Goal: Information Seeking & Learning: Check status

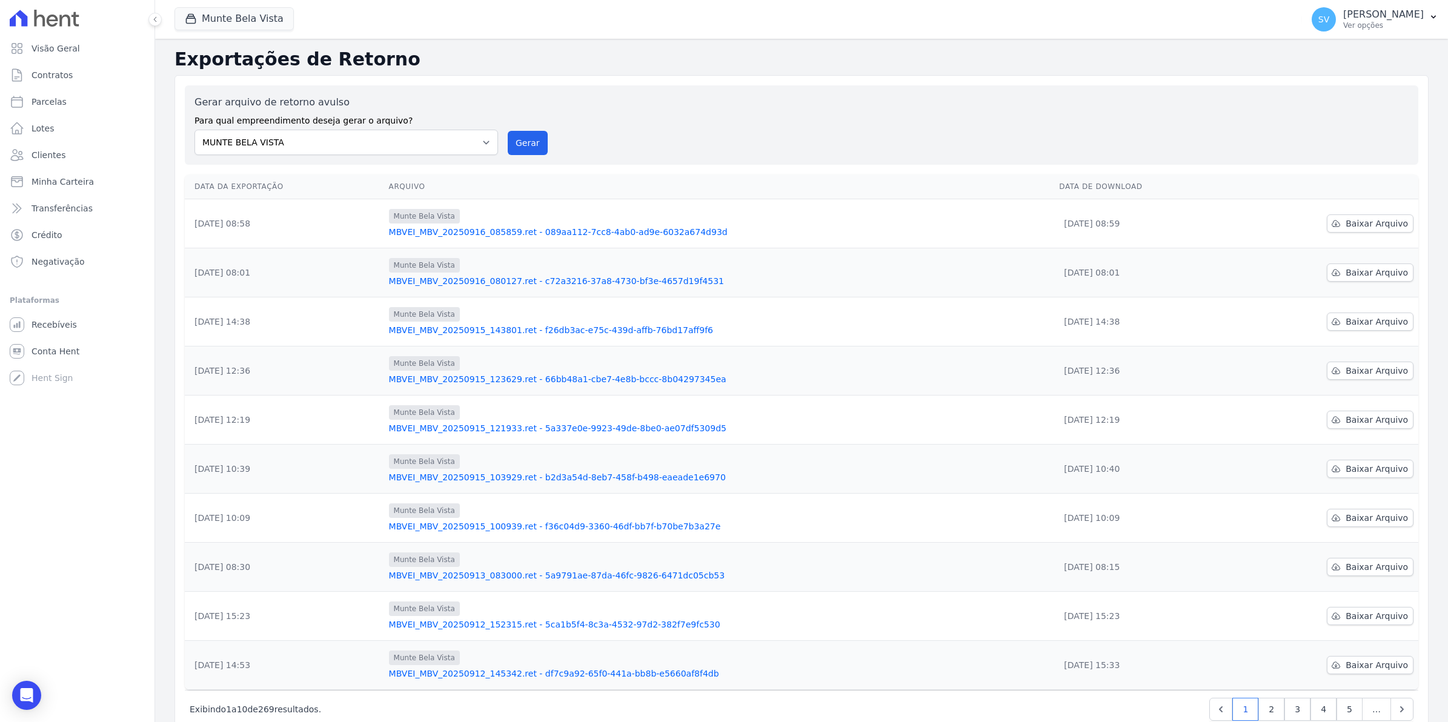
click at [51, 349] on span "Conta Hent" at bounding box center [56, 351] width 48 height 12
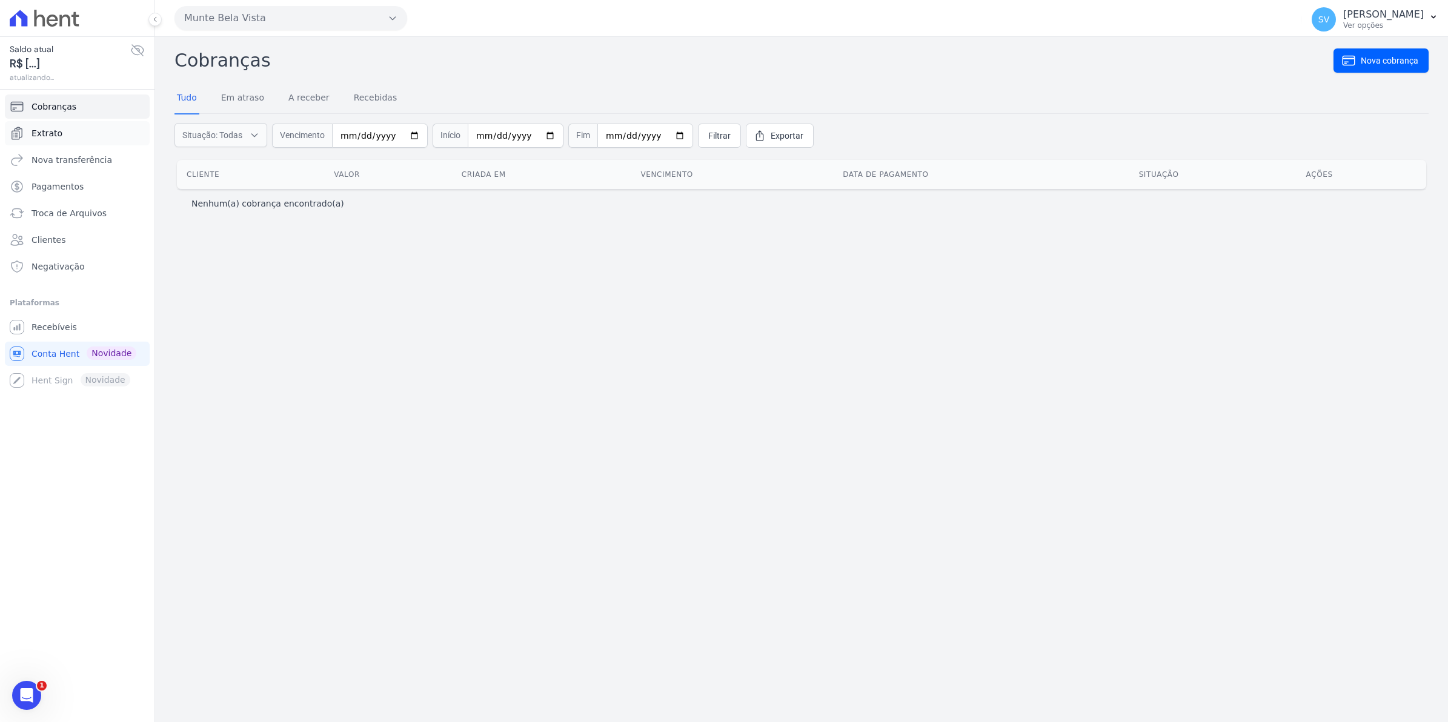
click at [62, 138] on link "Extrato" at bounding box center [77, 133] width 145 height 24
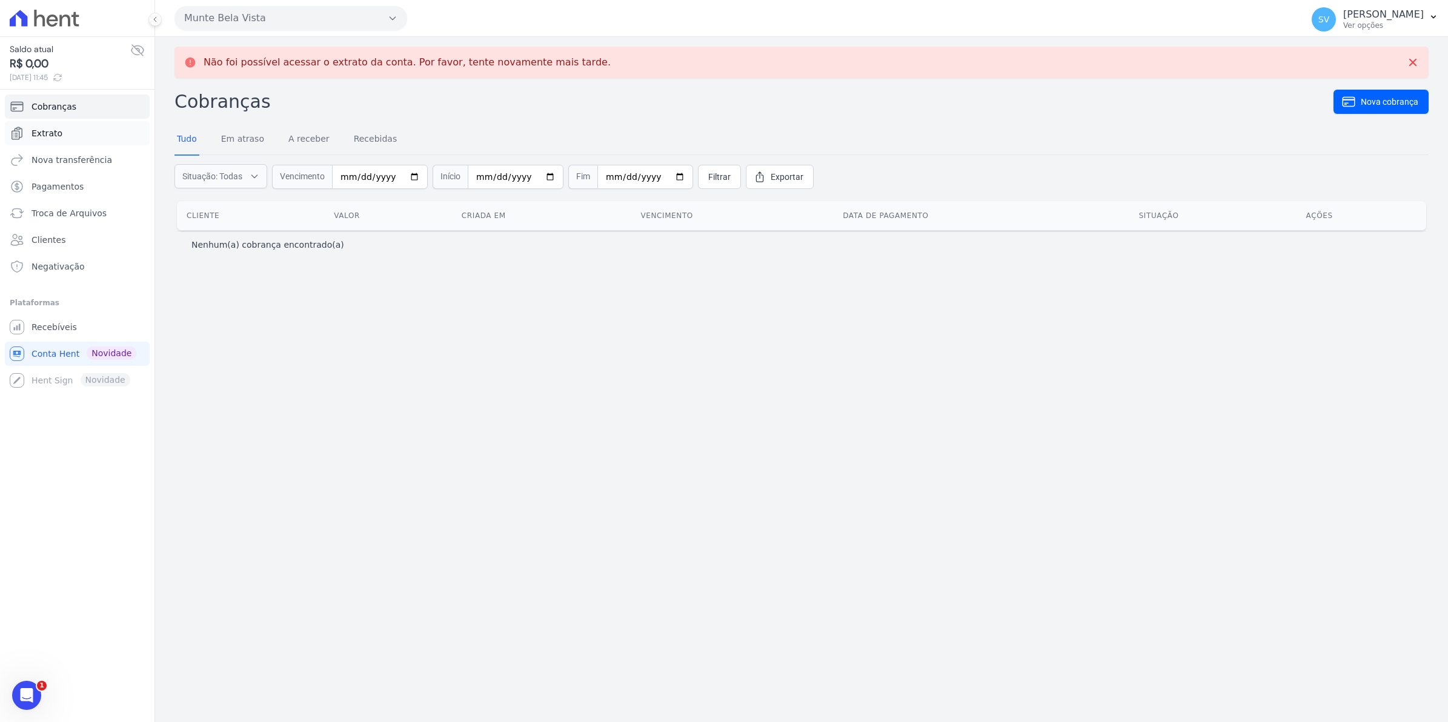
click at [41, 134] on span "Extrato" at bounding box center [47, 133] width 31 height 12
click at [44, 326] on span "Recebíveis" at bounding box center [54, 327] width 45 height 12
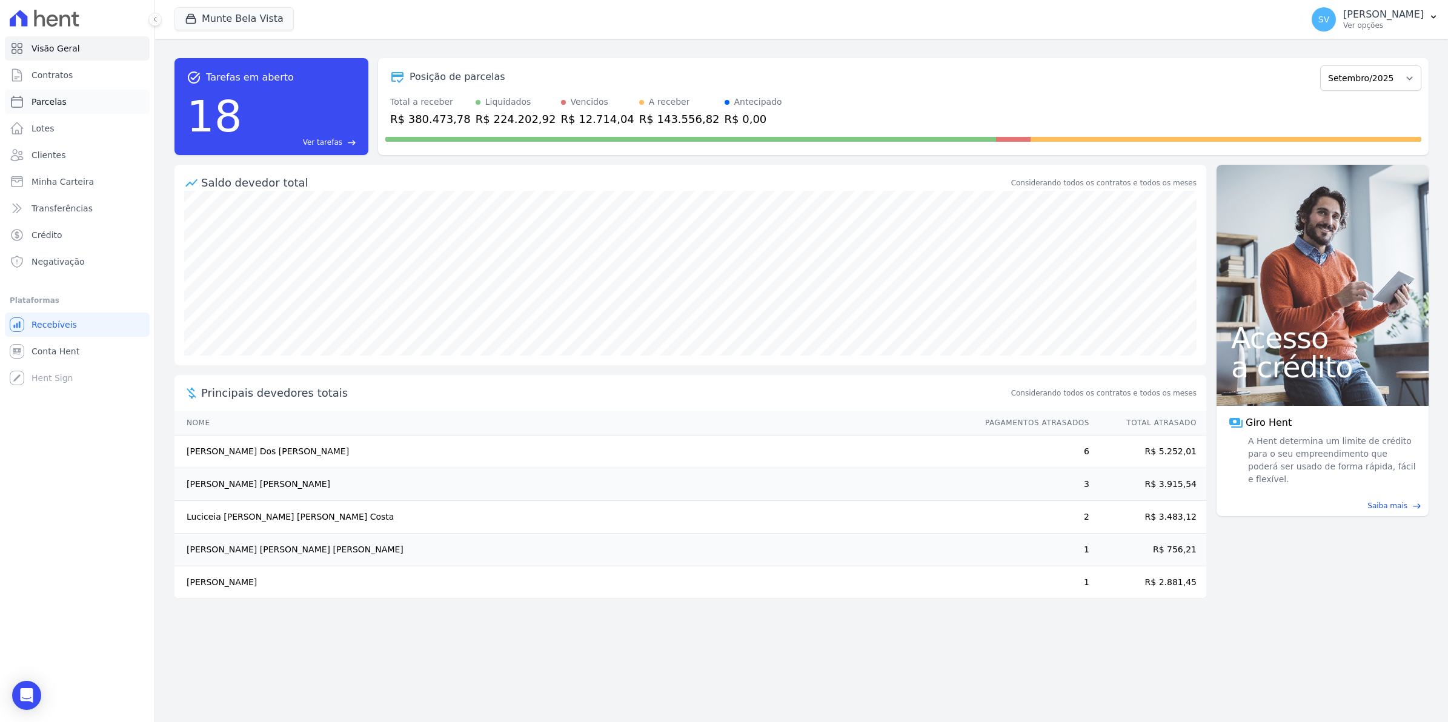
click at [53, 96] on span "Parcelas" at bounding box center [49, 102] width 35 height 12
click at [55, 79] on span "Contratos" at bounding box center [52, 75] width 41 height 12
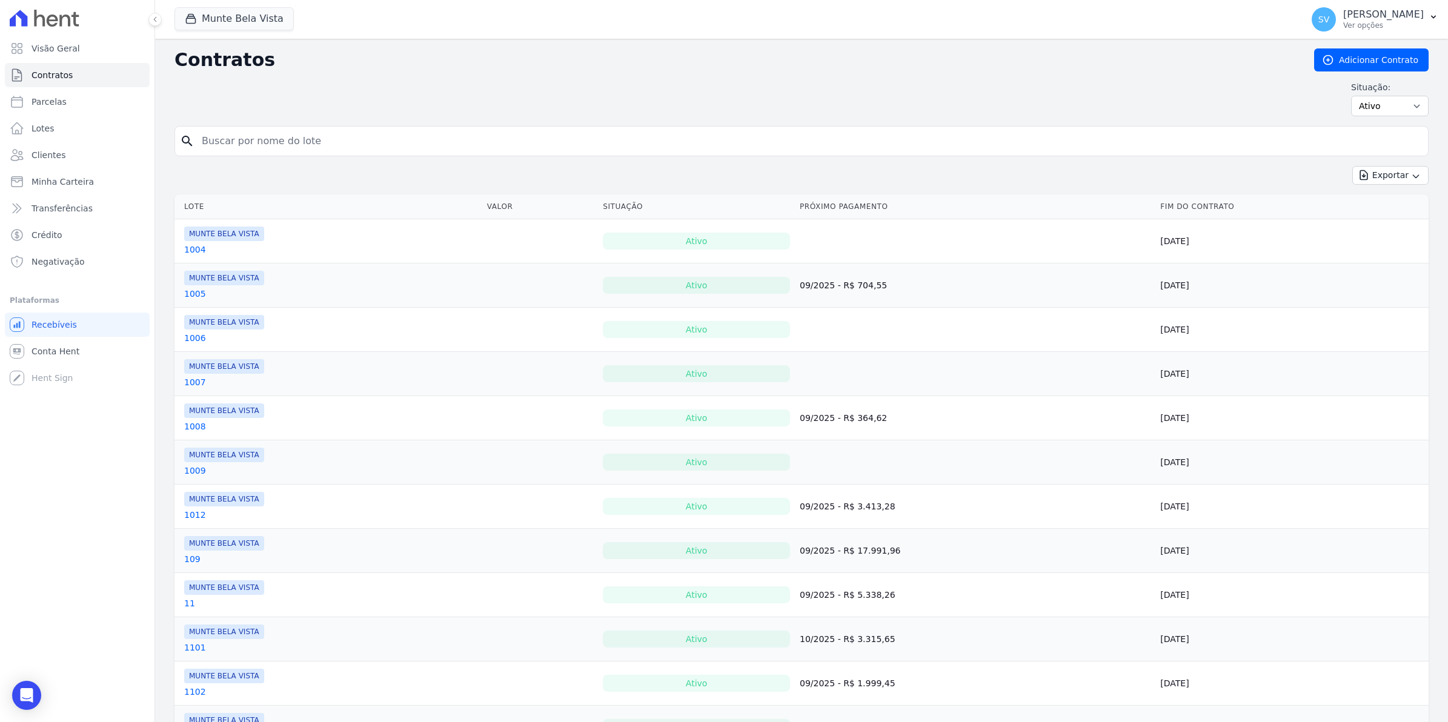
select select
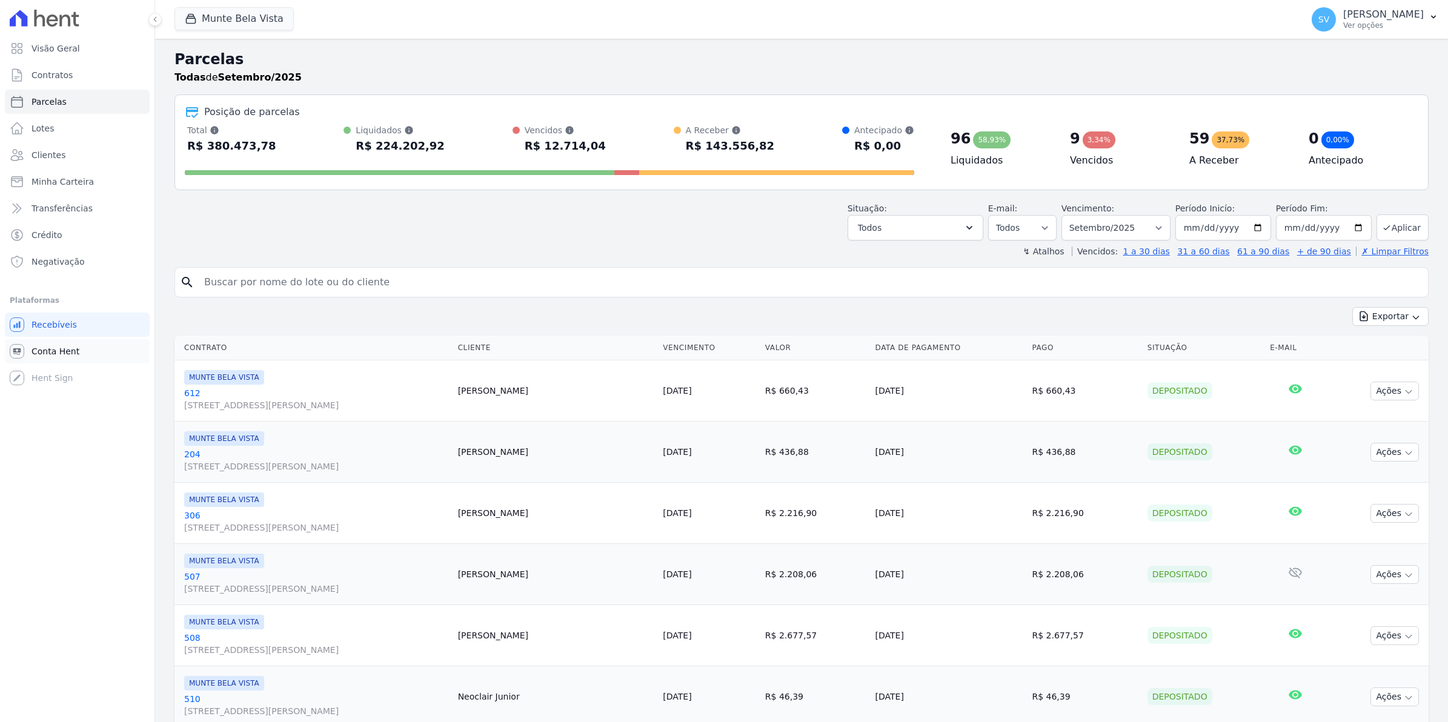
click at [58, 353] on span "Conta Hent" at bounding box center [56, 351] width 48 height 12
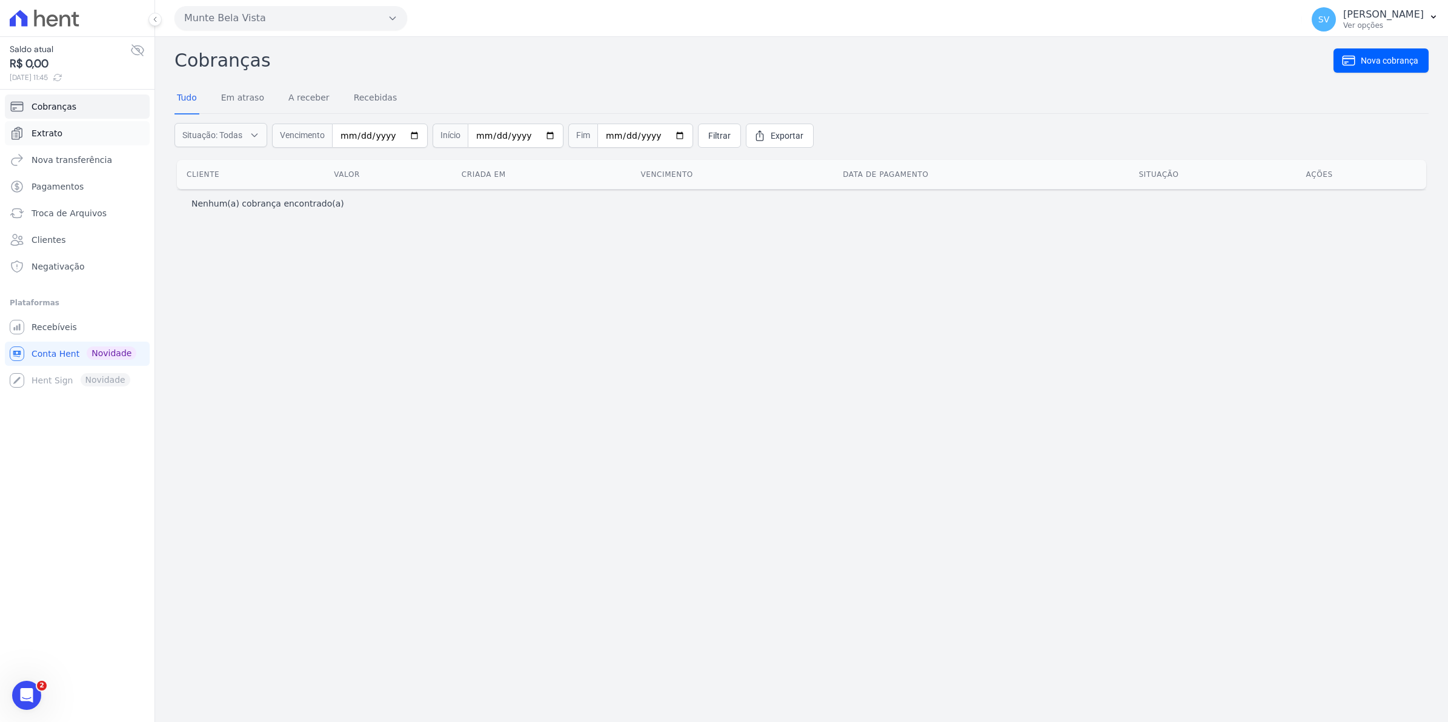
click at [48, 132] on span "Extrato" at bounding box center [47, 133] width 31 height 12
click at [741, 517] on div "Não foi possível acessar o extrato da conta. Por favor, tente novamente mais ta…" at bounding box center [801, 379] width 1293 height 685
